Goal: Check status: Check status

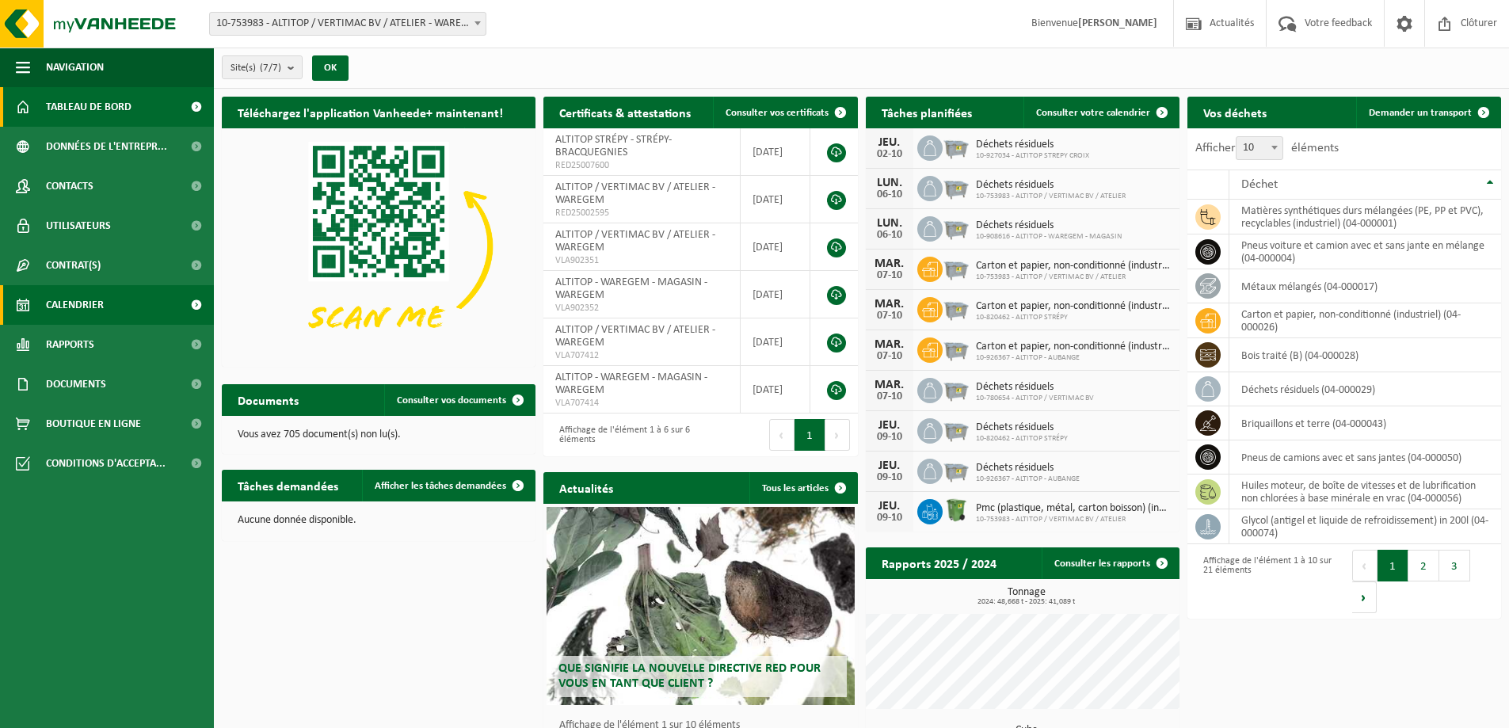
click at [122, 299] on link "Calendrier" at bounding box center [107, 305] width 214 height 40
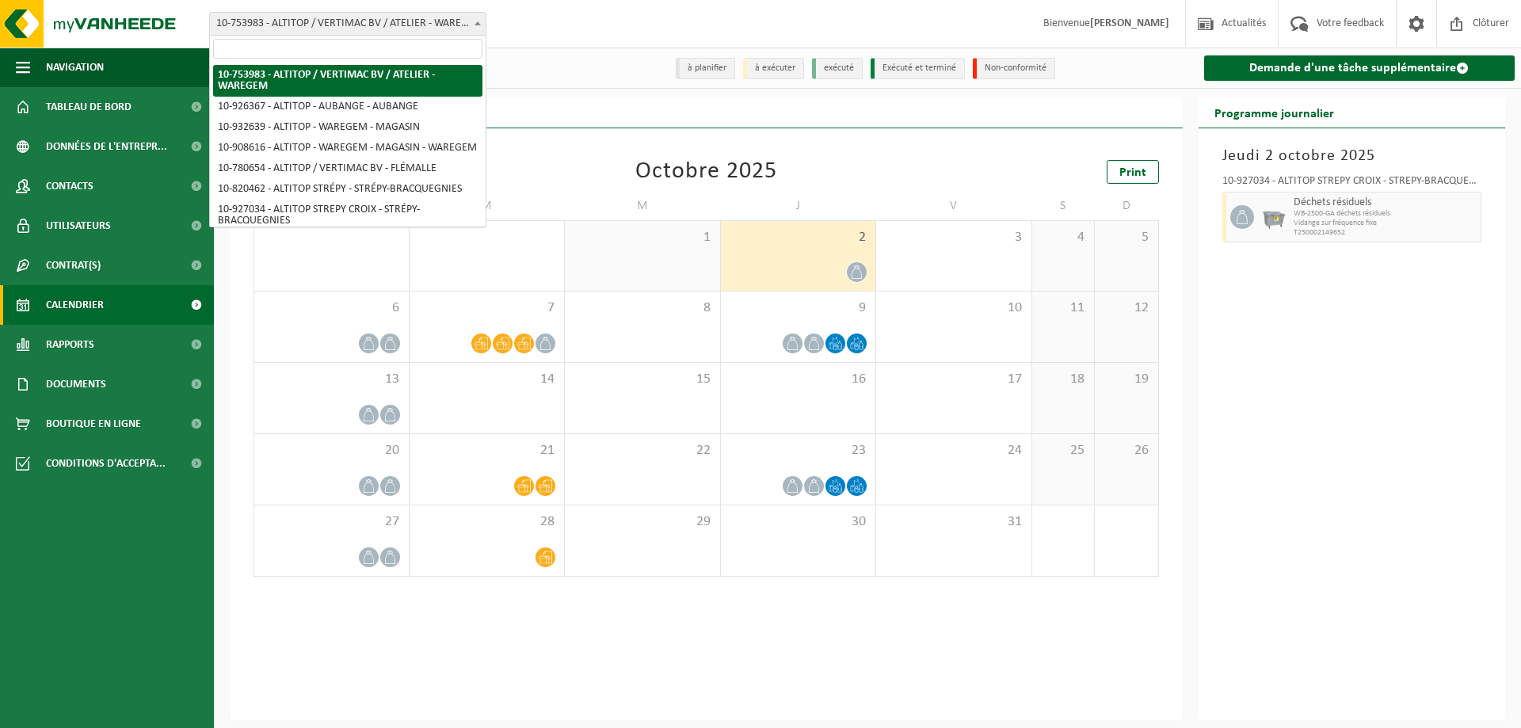
click at [477, 28] on span at bounding box center [478, 23] width 16 height 21
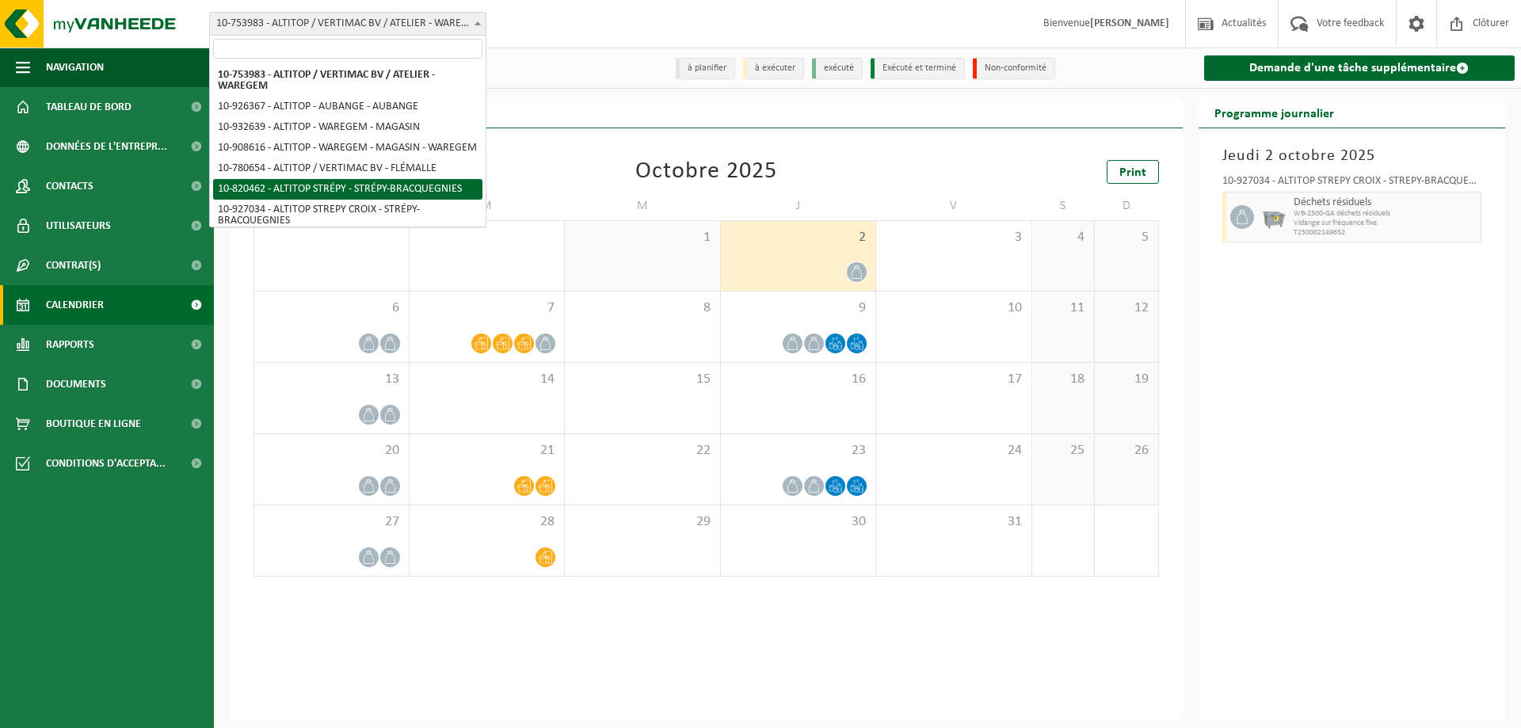
scroll to position [19, 0]
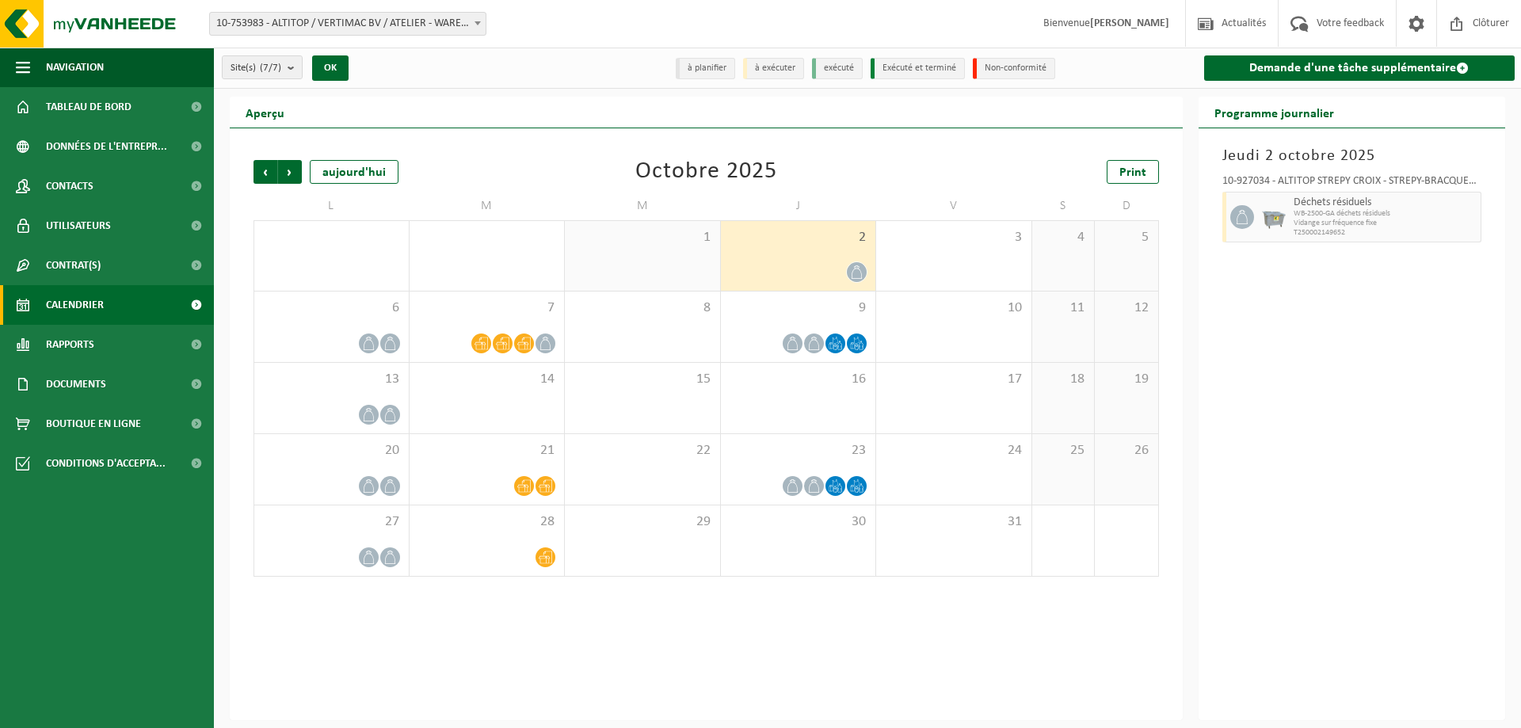
click at [589, 55] on div "Site(s) (7/7) Tout sélectionner Tout désélectionner Sélectionner les actifs ALT…" at bounding box center [867, 68] width 1307 height 41
click at [973, 247] on div "3" at bounding box center [953, 256] width 155 height 70
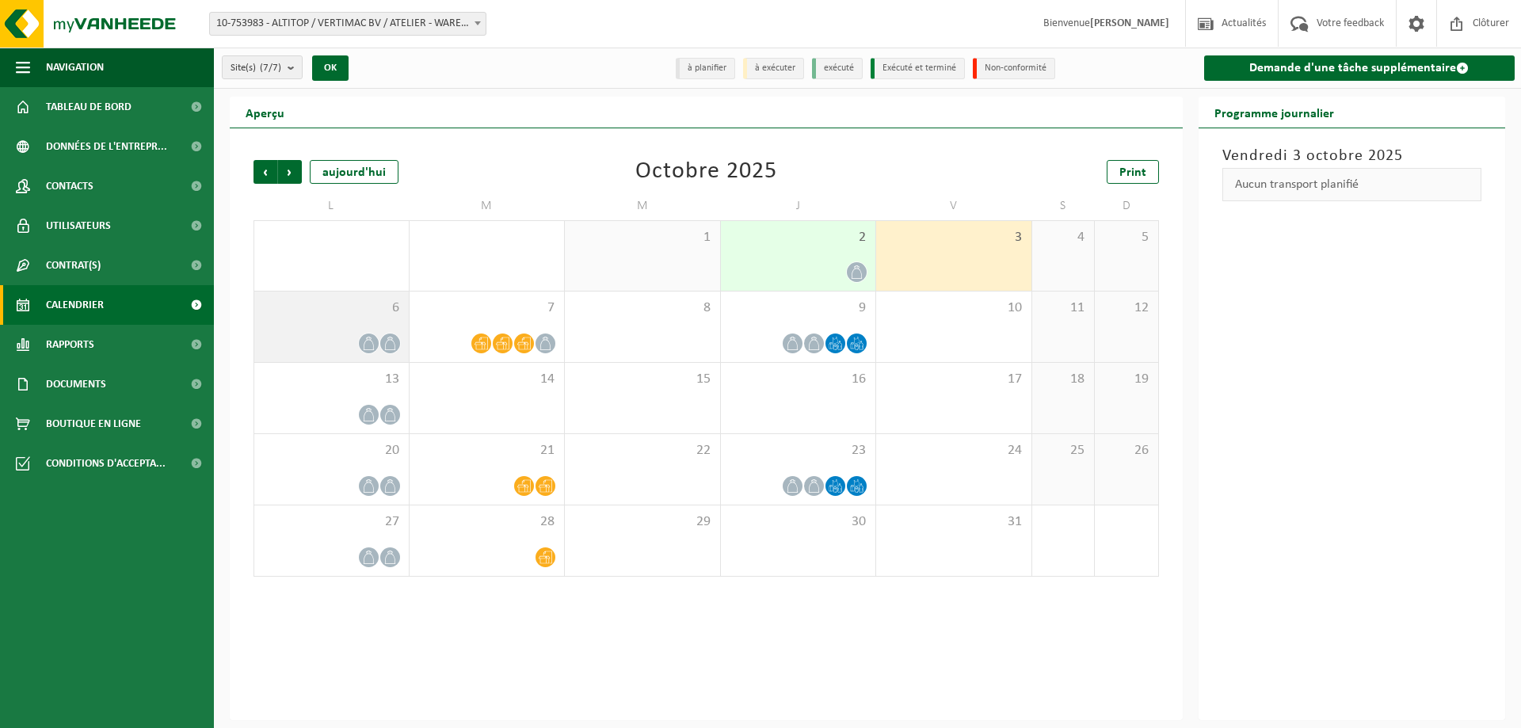
click at [380, 304] on span "6" at bounding box center [331, 307] width 139 height 17
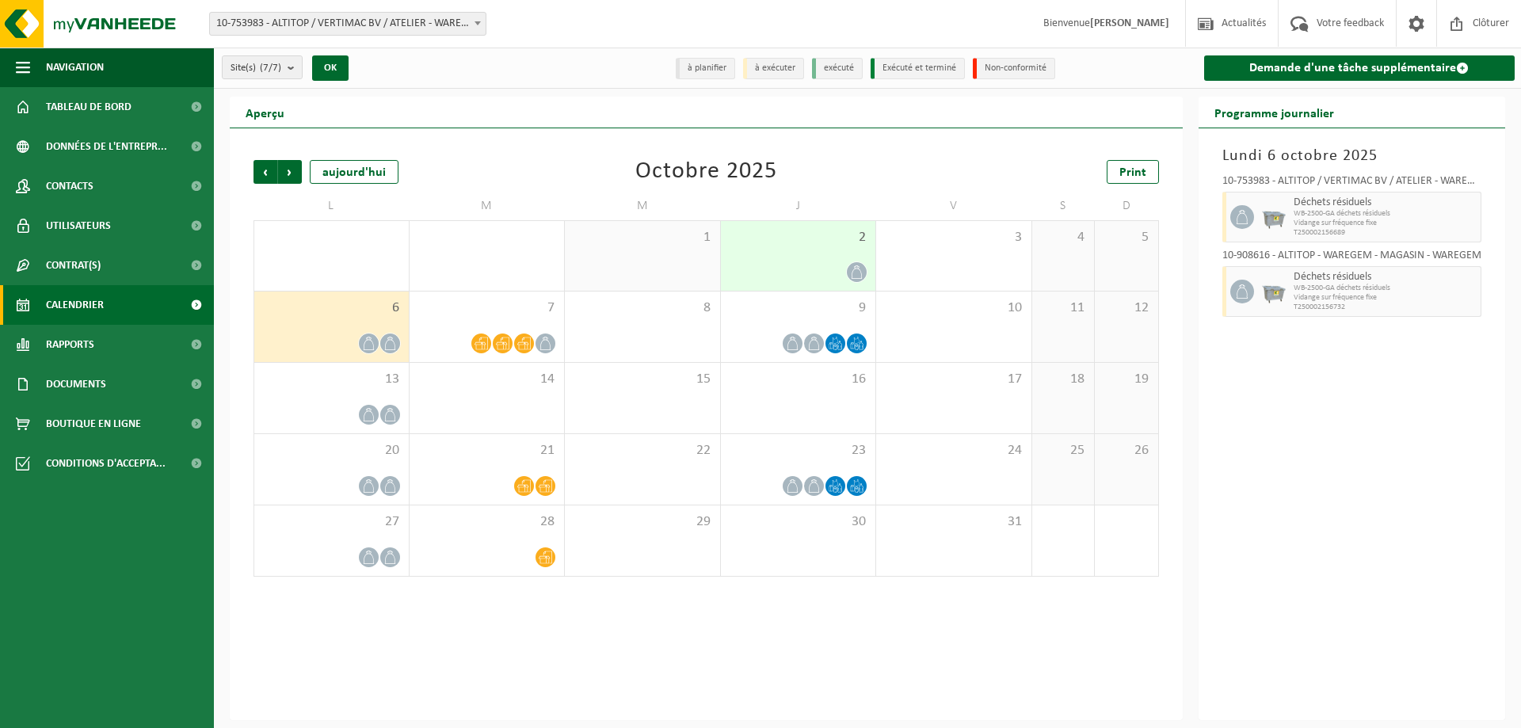
click at [1382, 474] on div "[DATE] 10-753983 - ALTITOP / VERTIMAC BV / ATELIER - WAREGEM Déchets résiduels …" at bounding box center [1352, 424] width 307 height 592
